Goal: Task Accomplishment & Management: Manage account settings

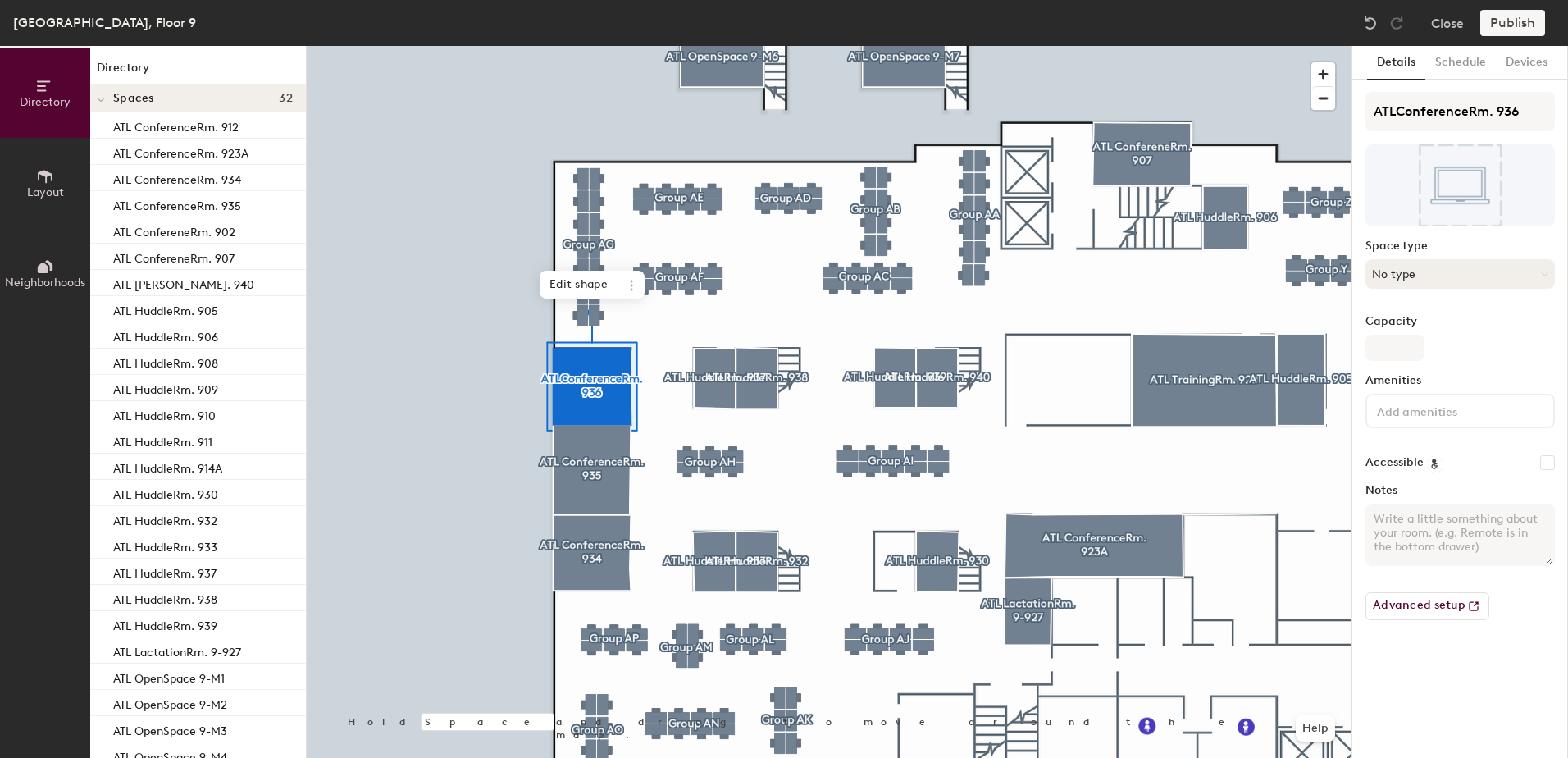
click at [1481, 279] on button "No type" at bounding box center [1461, 273] width 190 height 30
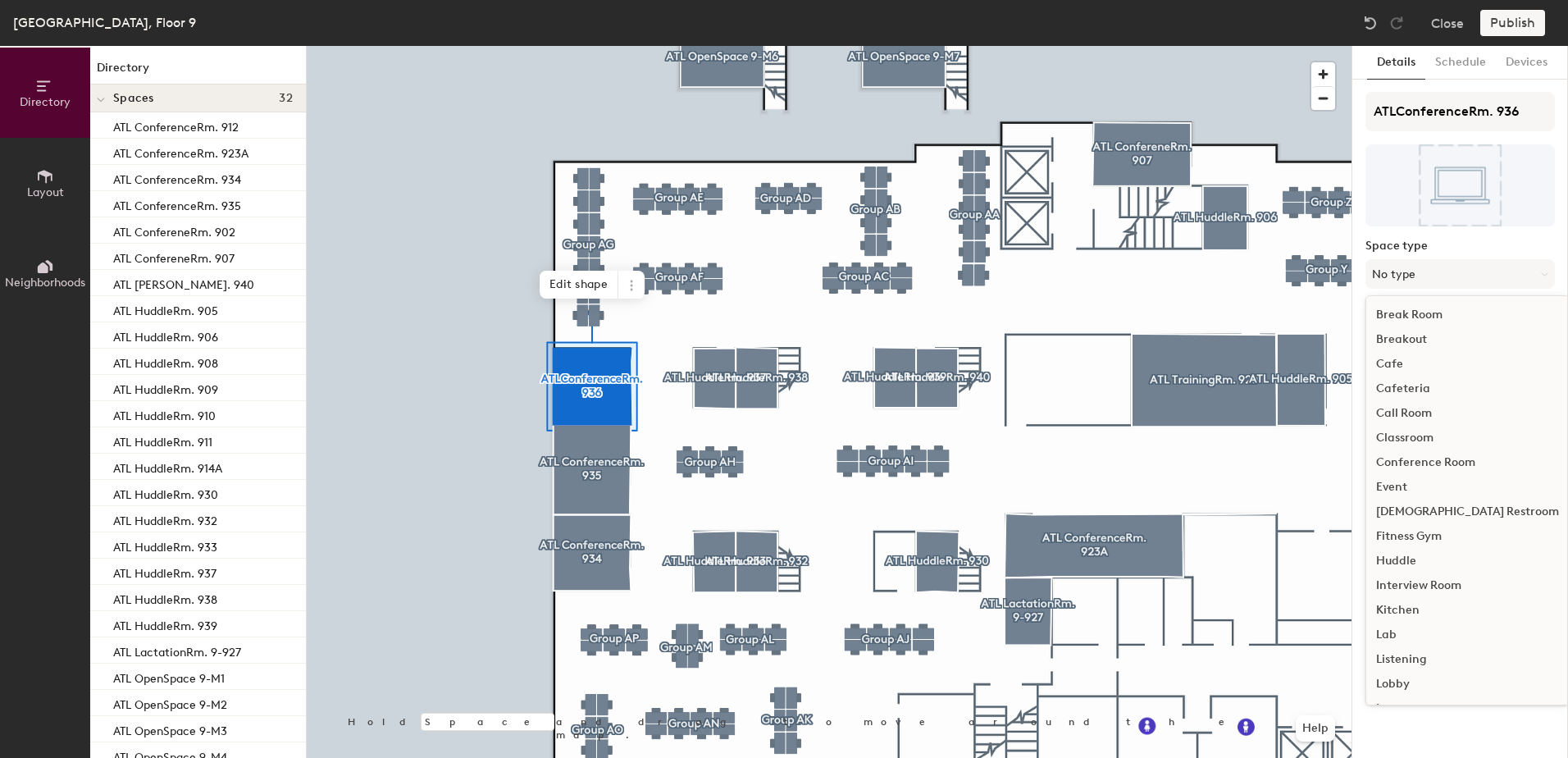
scroll to position [82, 0]
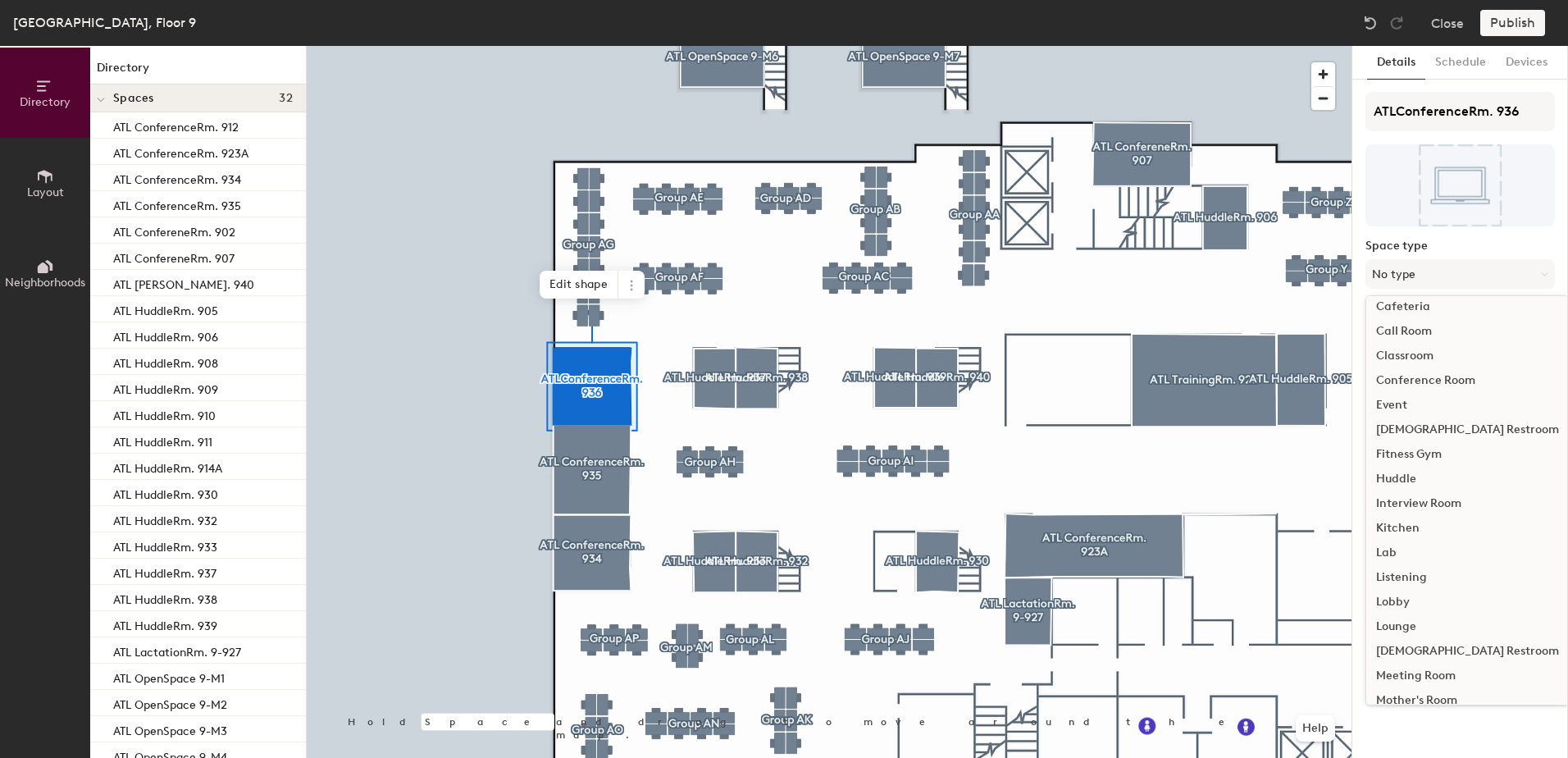
click at [1428, 375] on div "Conference Room" at bounding box center [1468, 380] width 202 height 24
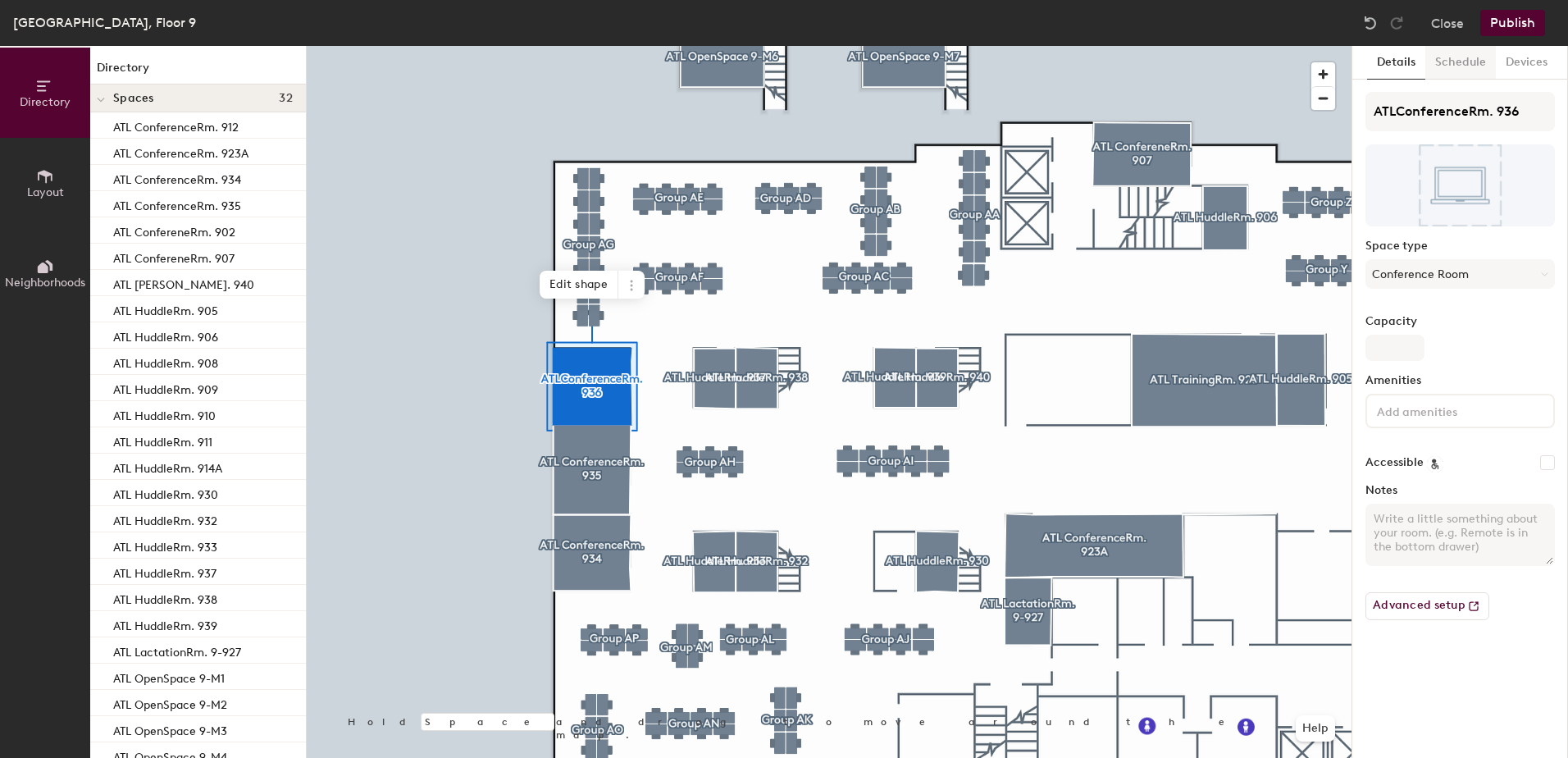
click at [1452, 53] on button "Schedule" at bounding box center [1461, 63] width 71 height 34
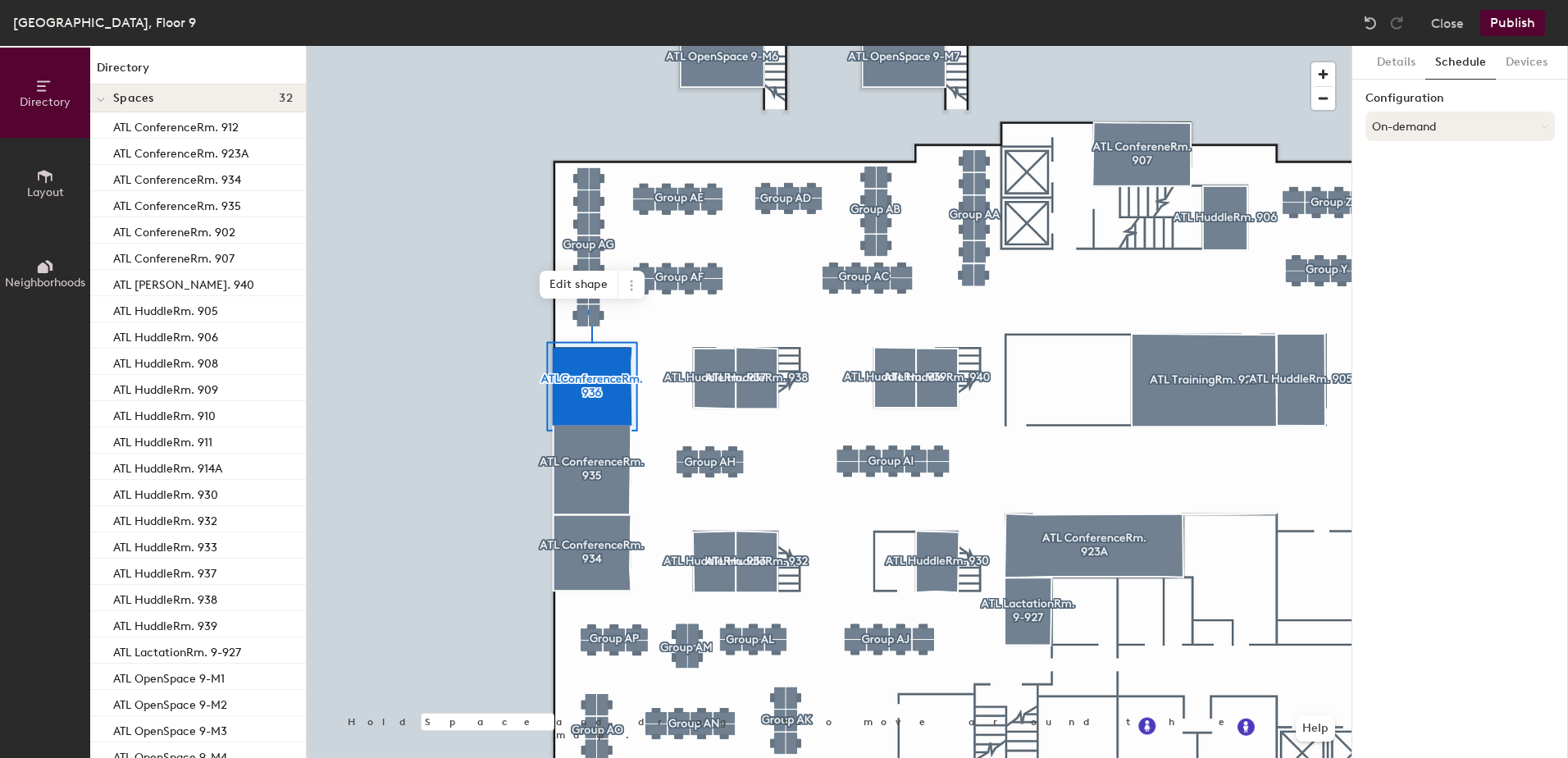
click at [1477, 124] on button "On-demand" at bounding box center [1461, 126] width 190 height 30
click at [1420, 193] on div "Scheduled" at bounding box center [1461, 192] width 188 height 24
click at [1418, 169] on button "Select account" at bounding box center [1461, 162] width 190 height 30
click at [1420, 227] on div "Microsoft 365" at bounding box center [1461, 228] width 188 height 24
click at [1441, 218] on input at bounding box center [1461, 226] width 190 height 30
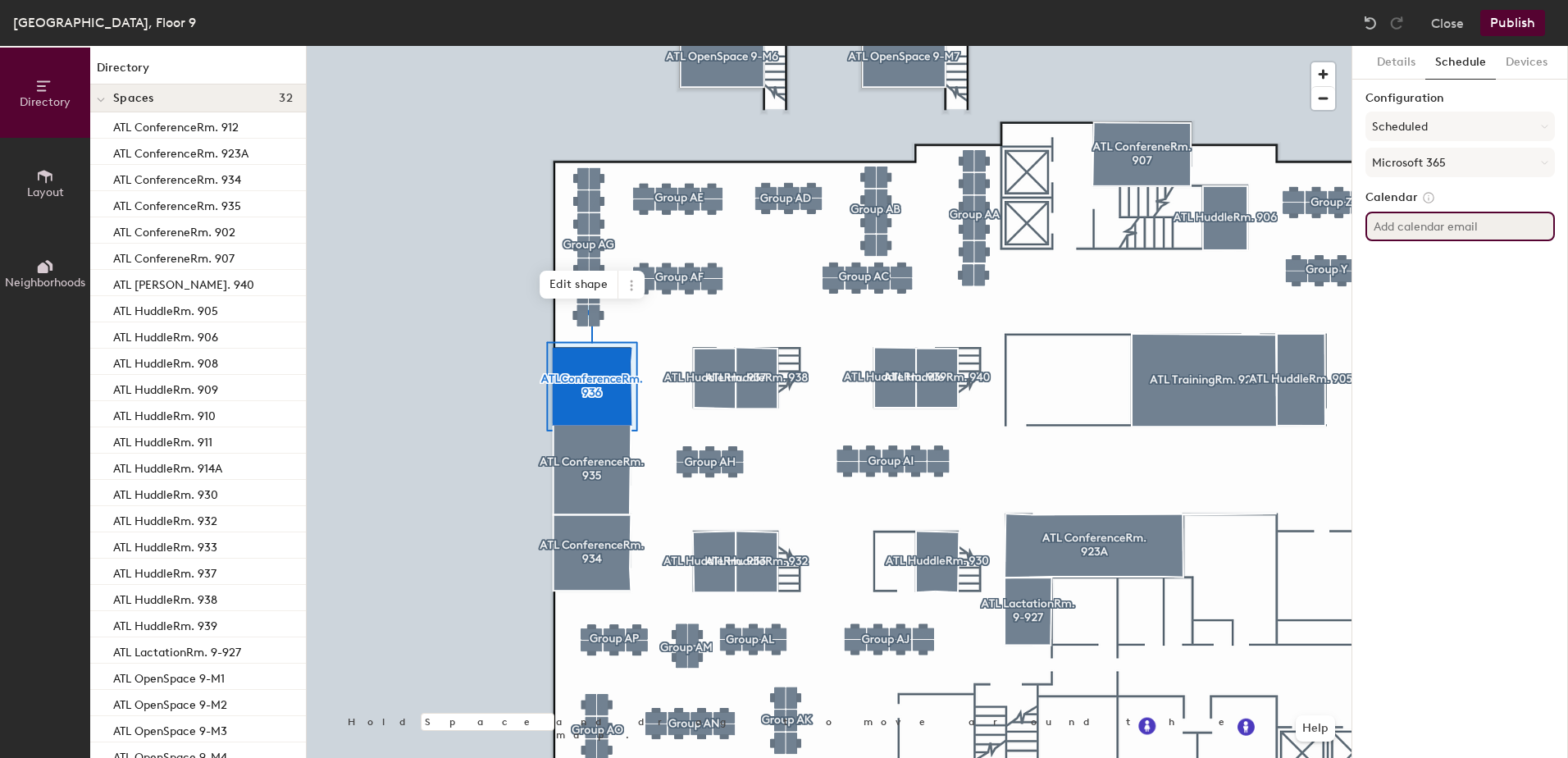
paste input "ATL-936"
type input "ATL-936@athenahealth.com"
click at [1518, 21] on button "Publish" at bounding box center [1512, 22] width 64 height 26
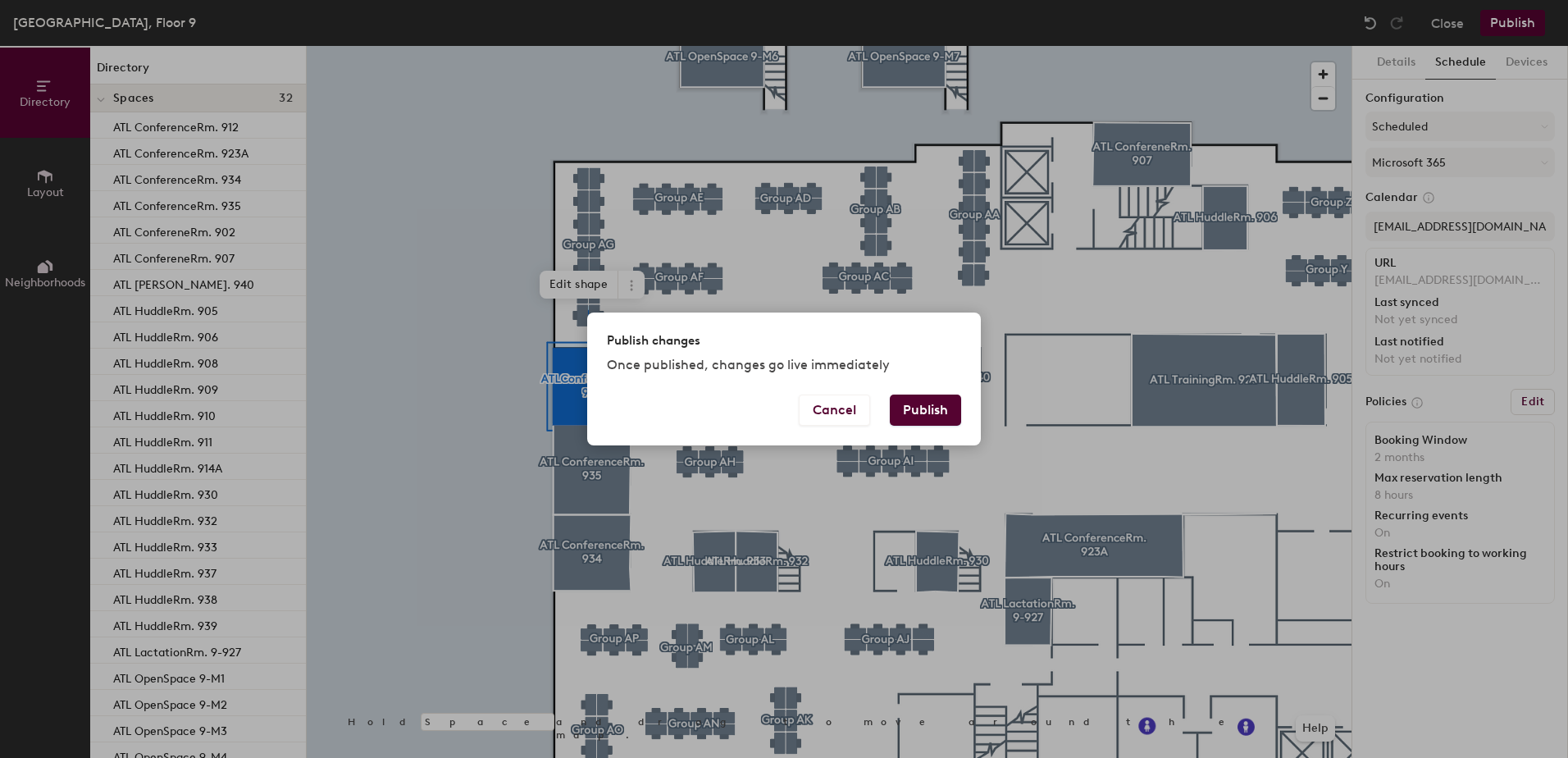
click at [929, 411] on button "Publish" at bounding box center [926, 410] width 72 height 31
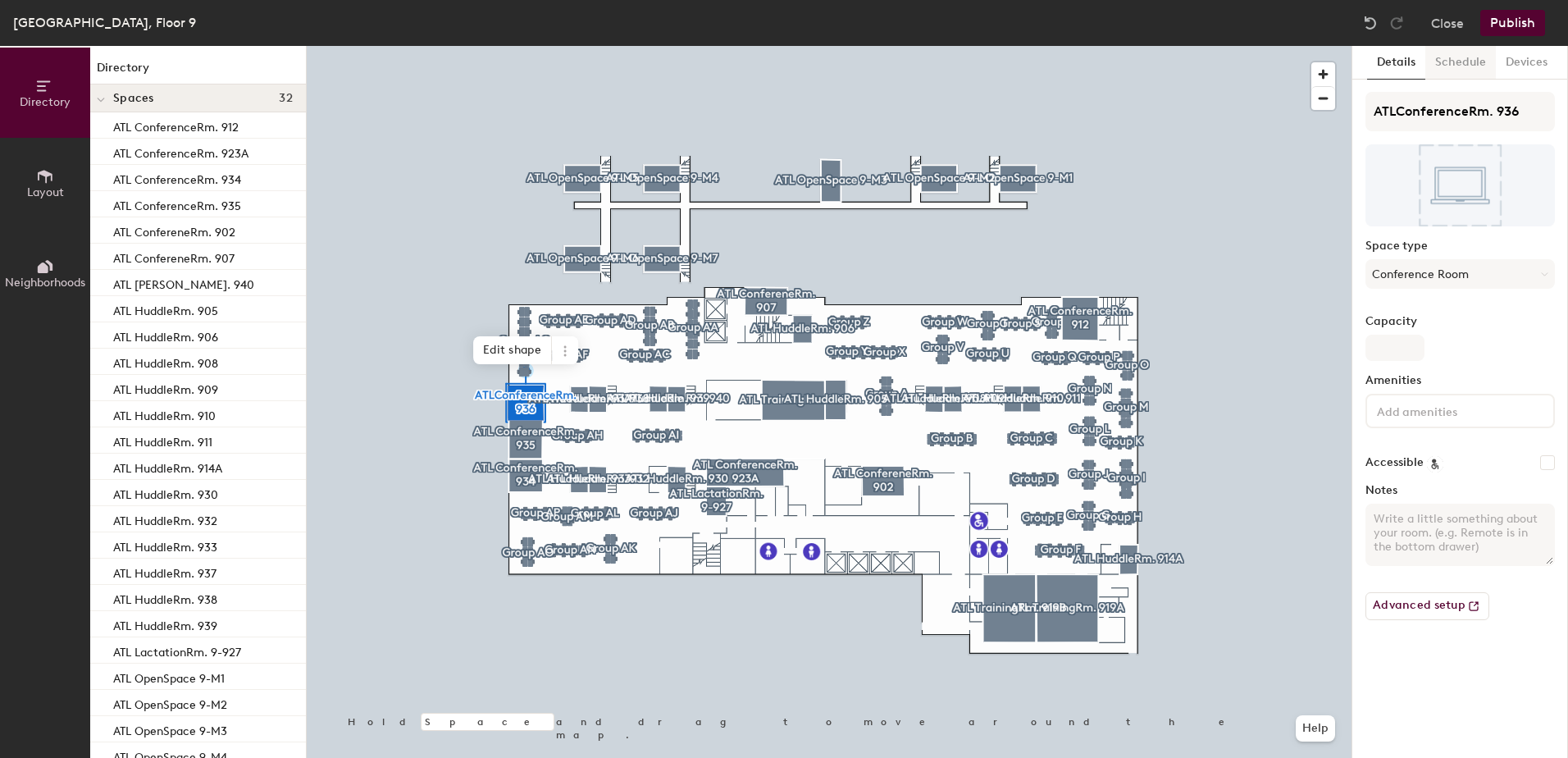
click at [1483, 60] on button "Schedule" at bounding box center [1461, 63] width 71 height 34
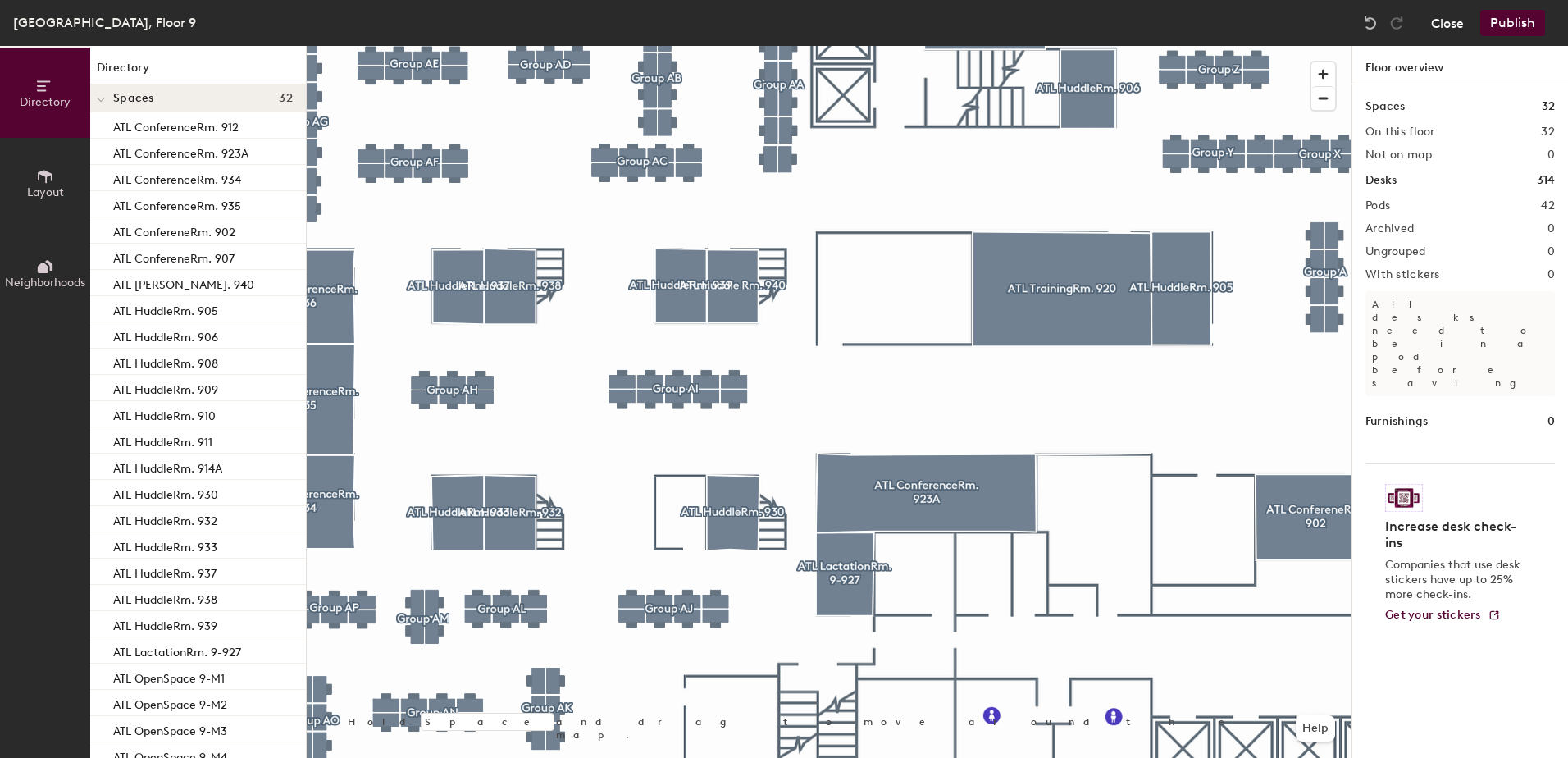
click at [1458, 22] on button "Close" at bounding box center [1447, 22] width 33 height 26
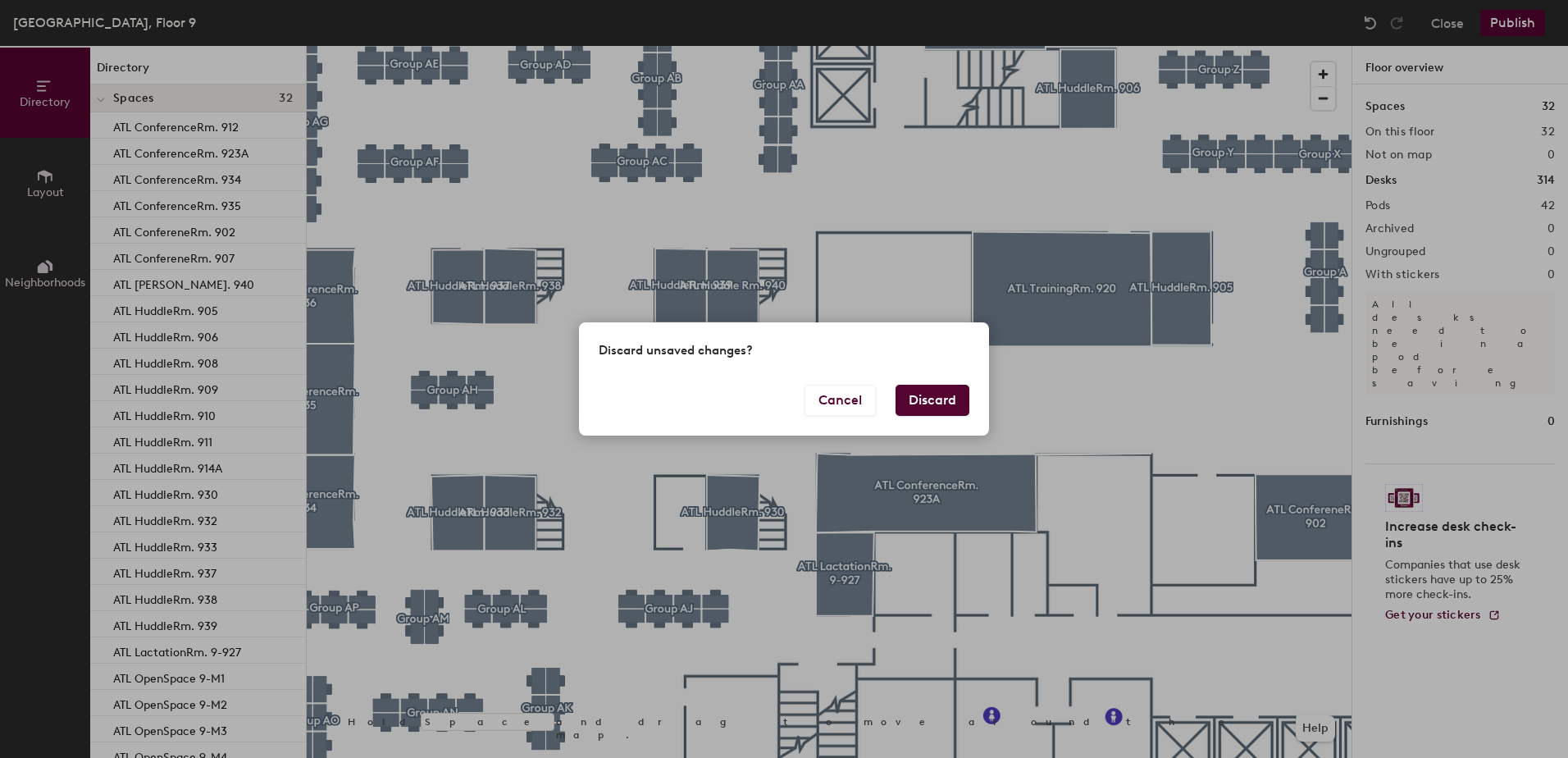
click at [931, 395] on button "Discard" at bounding box center [932, 401] width 73 height 31
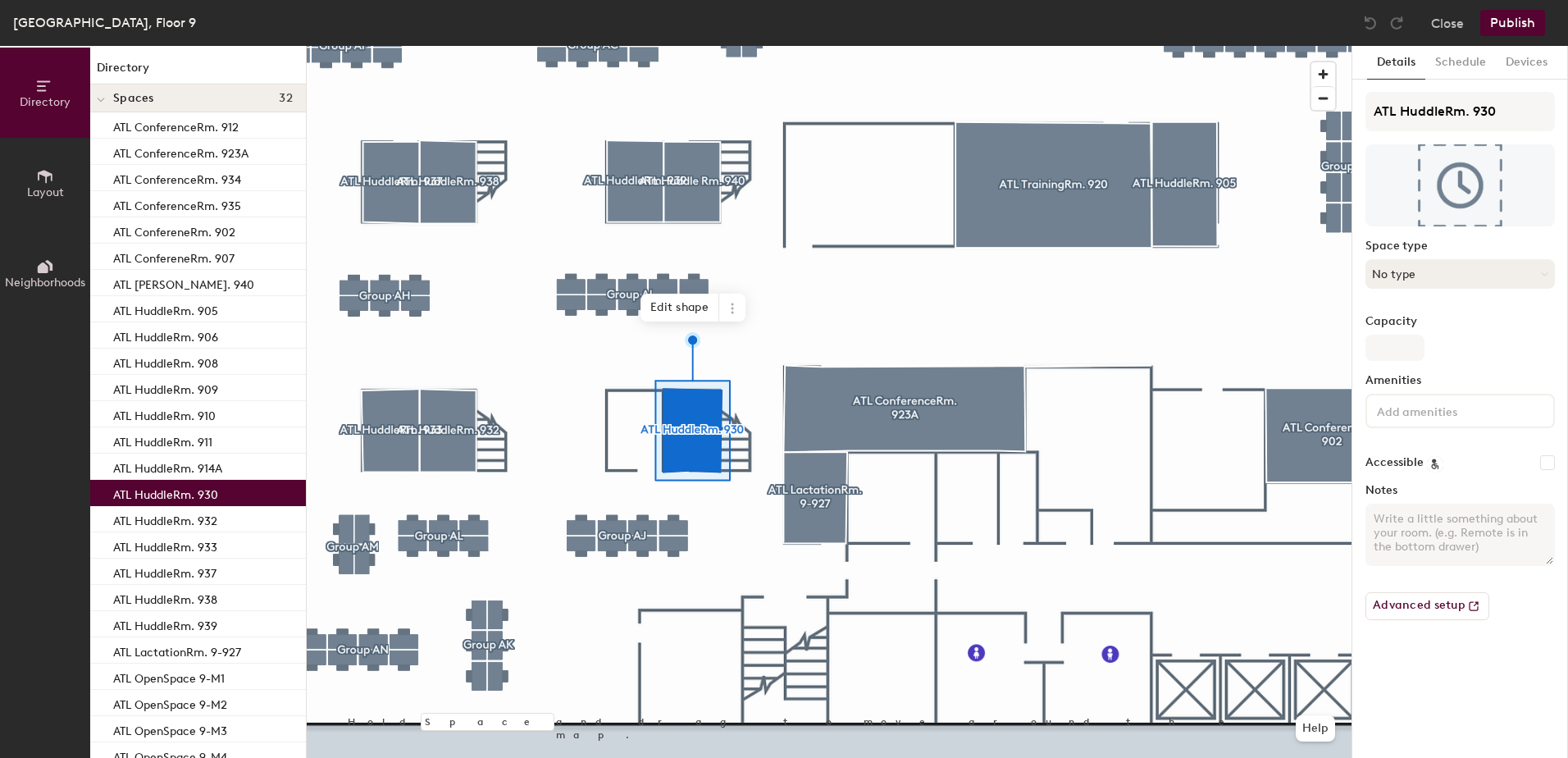
click at [1450, 270] on button "No type" at bounding box center [1461, 273] width 190 height 30
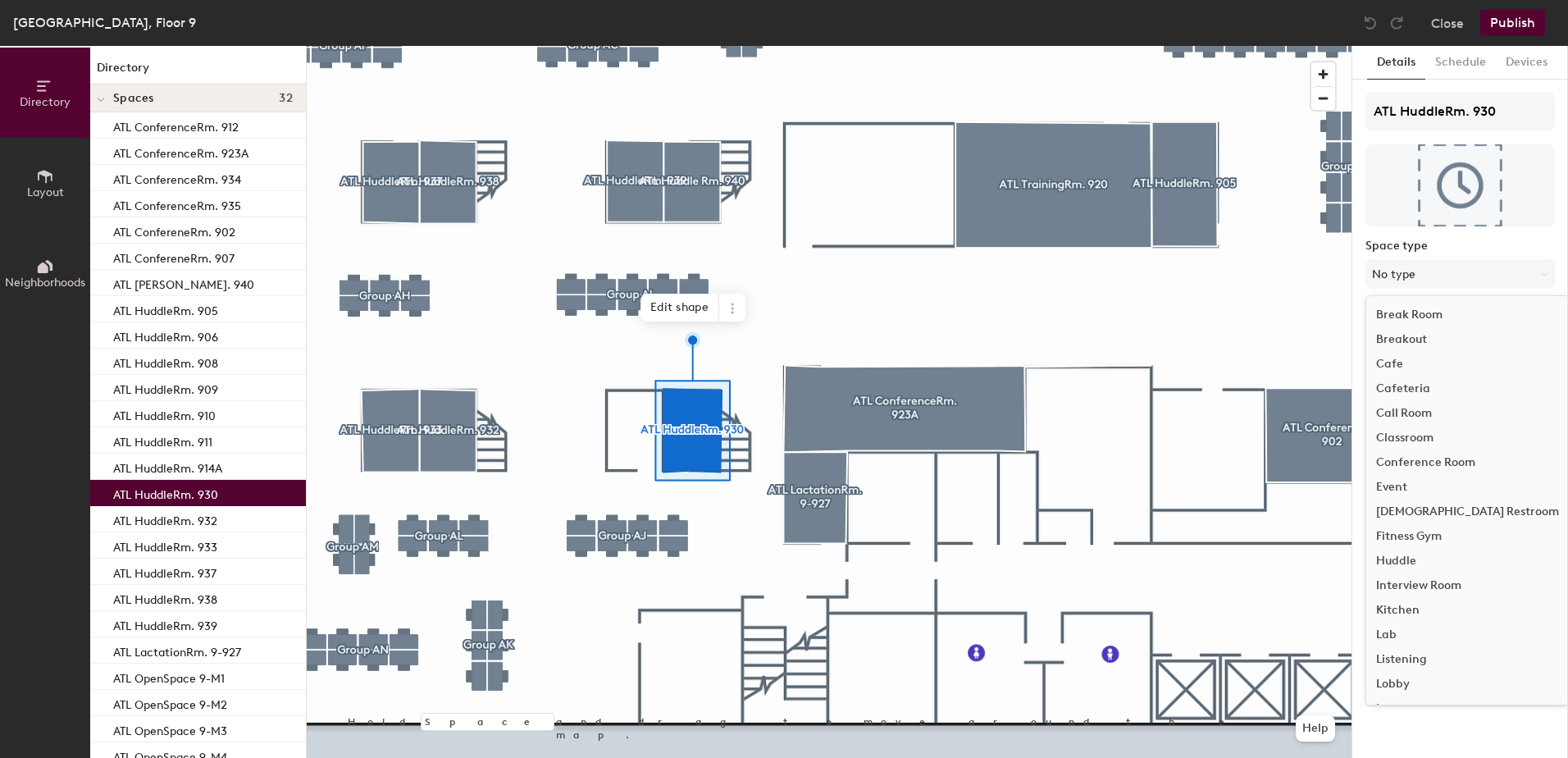
click at [1396, 558] on div "Huddle" at bounding box center [1468, 561] width 202 height 24
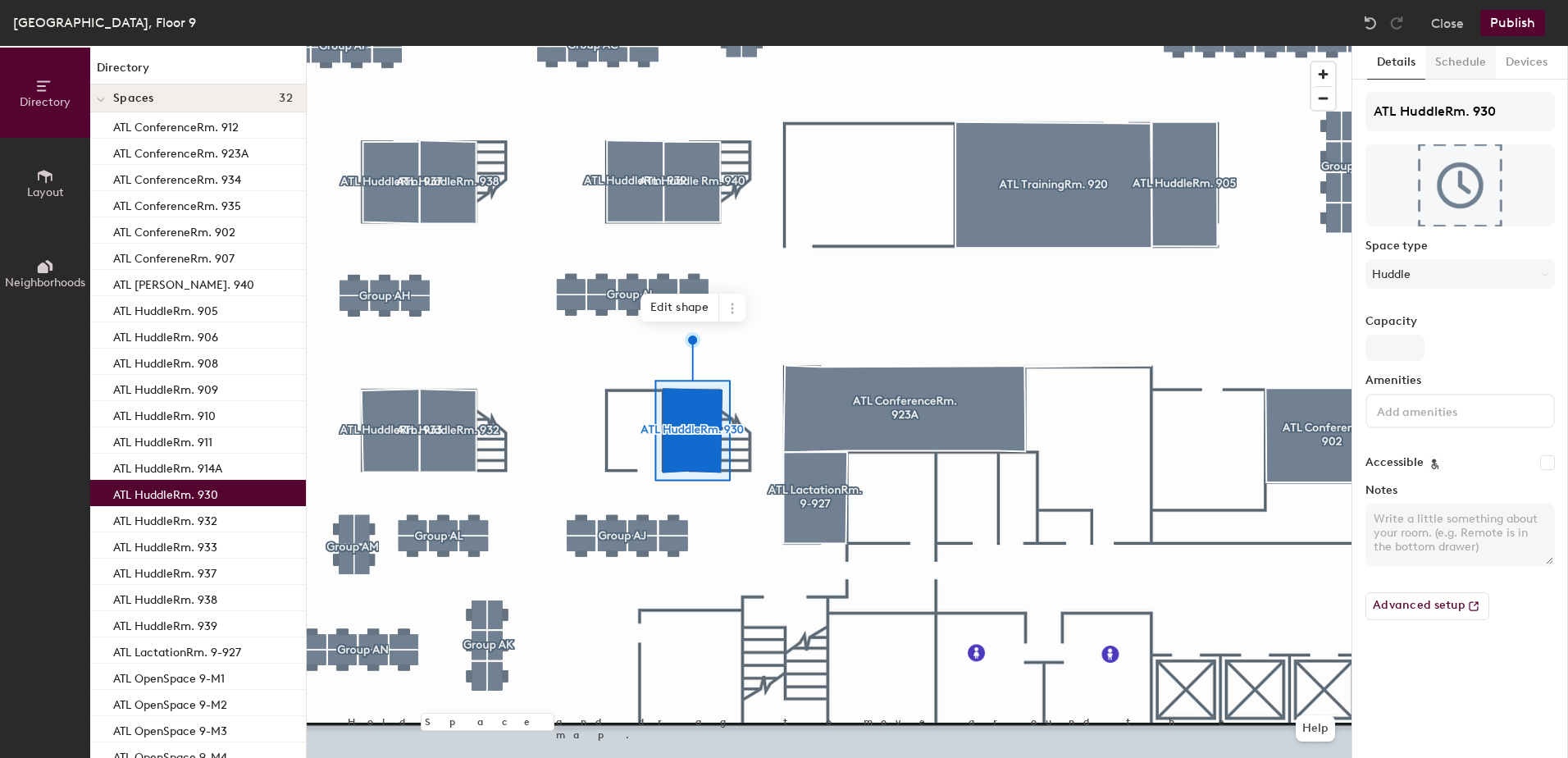
click at [1465, 58] on button "Schedule" at bounding box center [1461, 63] width 71 height 34
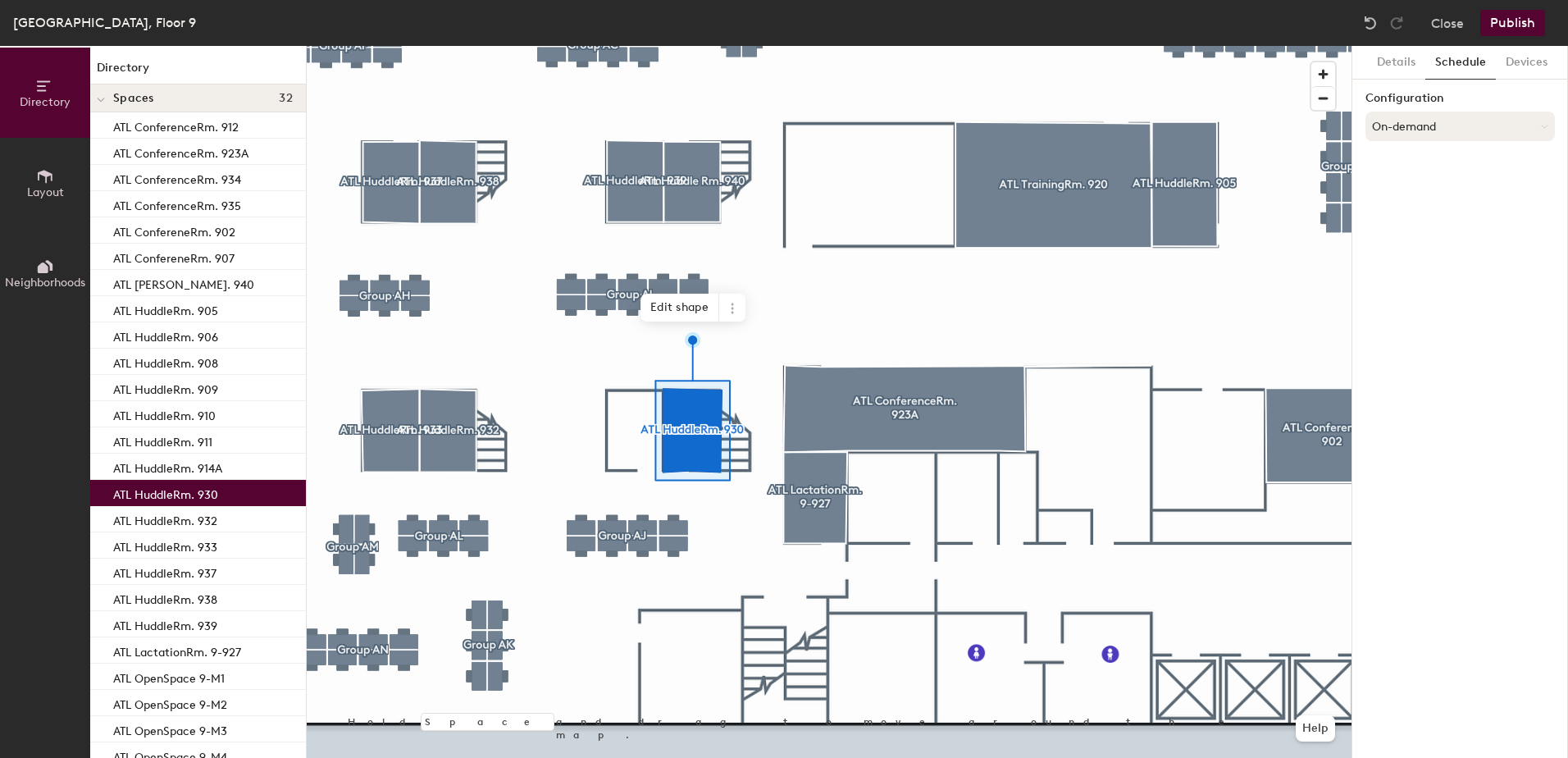
click at [1471, 117] on button "On-demand" at bounding box center [1461, 126] width 190 height 30
click at [1409, 193] on div "Scheduled" at bounding box center [1461, 192] width 188 height 24
click at [1426, 164] on button "Select account" at bounding box center [1461, 162] width 190 height 30
click at [1430, 225] on div "Microsoft 365" at bounding box center [1461, 228] width 188 height 24
click at [1441, 236] on input at bounding box center [1461, 226] width 190 height 30
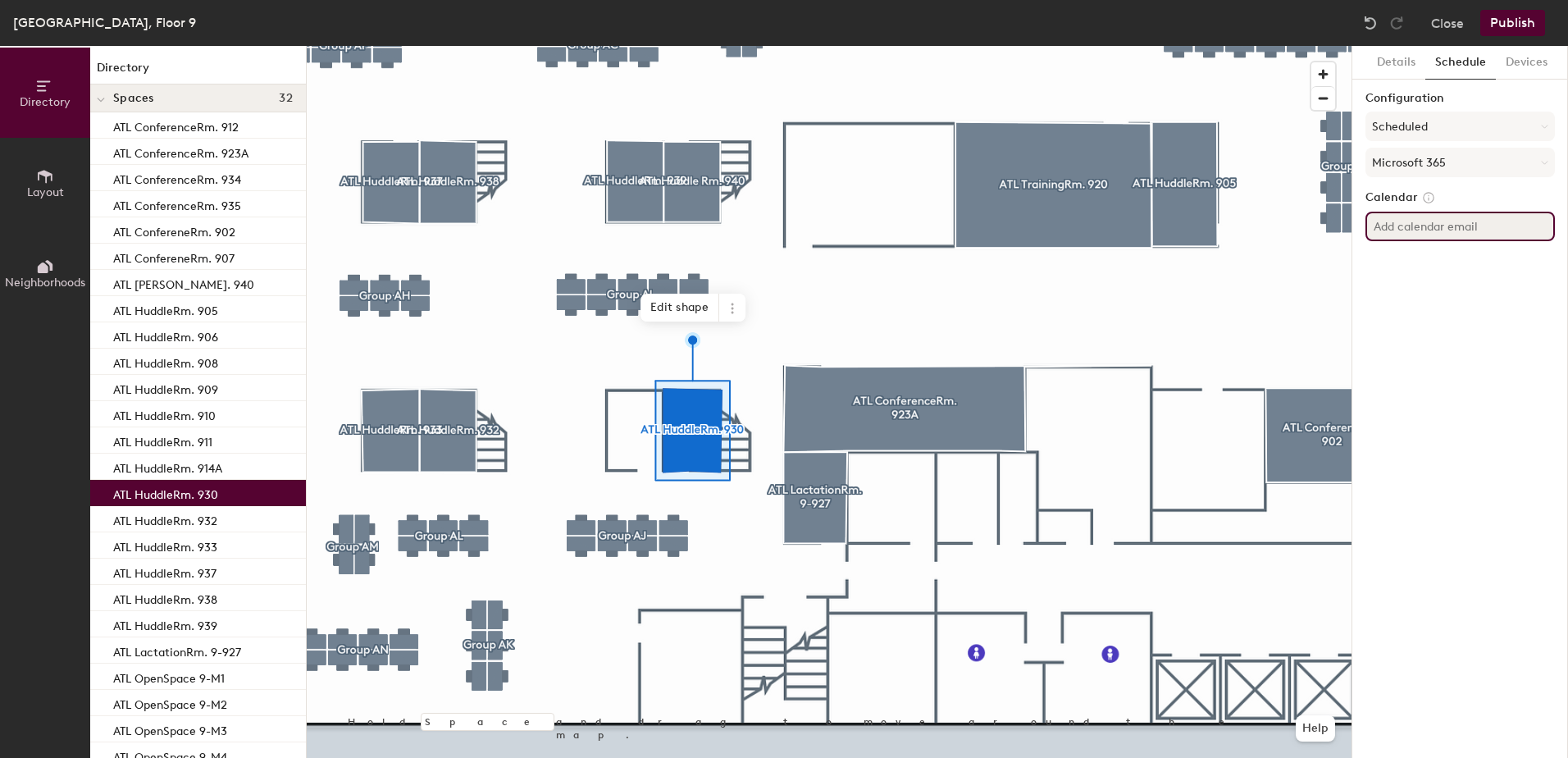
paste input "ATL-930"
type input "[EMAIL_ADDRESS][DOMAIN_NAME]"
click at [1552, 254] on div "Details Schedule Devices Configuration Scheduled Microsoft 365 Calendar [EMAIL_…" at bounding box center [1460, 401] width 216 height 712
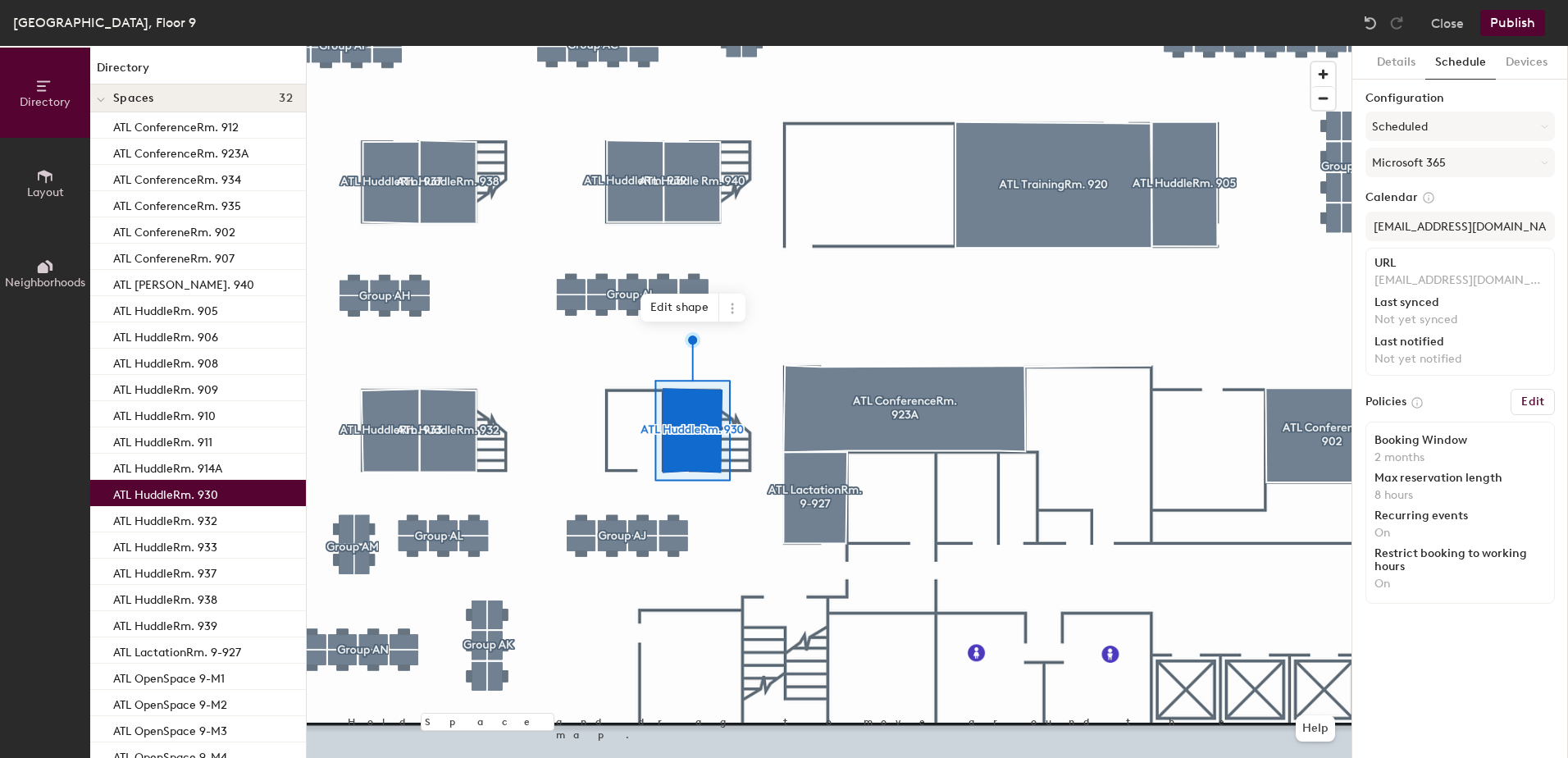
click at [1510, 7] on div "[GEOGRAPHIC_DATA], Floor 9 Close Publish" at bounding box center [784, 22] width 1568 height 46
click at [1510, 17] on button "Publish" at bounding box center [1512, 22] width 64 height 26
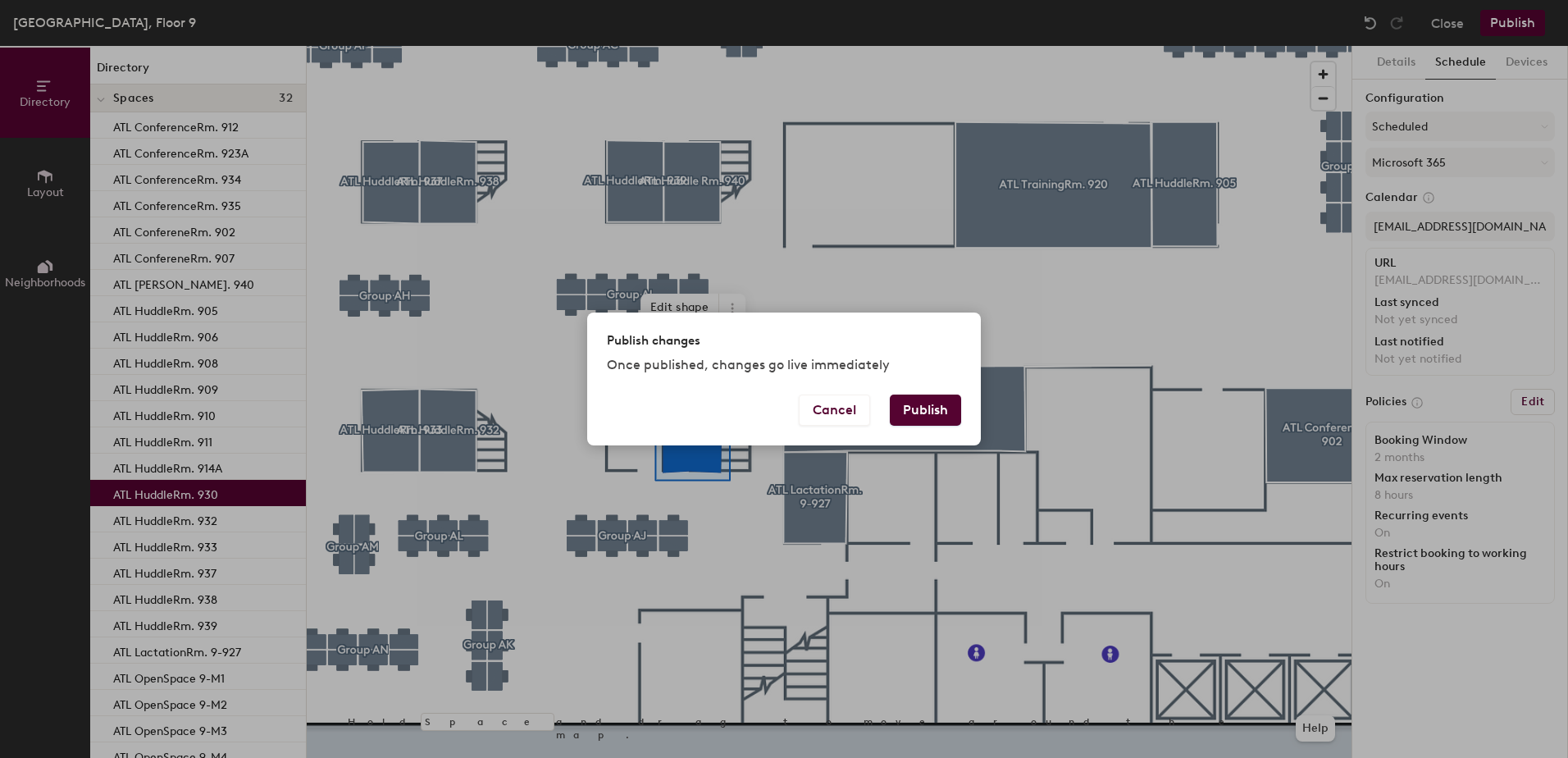
click at [942, 402] on button "Publish" at bounding box center [926, 410] width 72 height 31
